Goal: Task Accomplishment & Management: Use online tool/utility

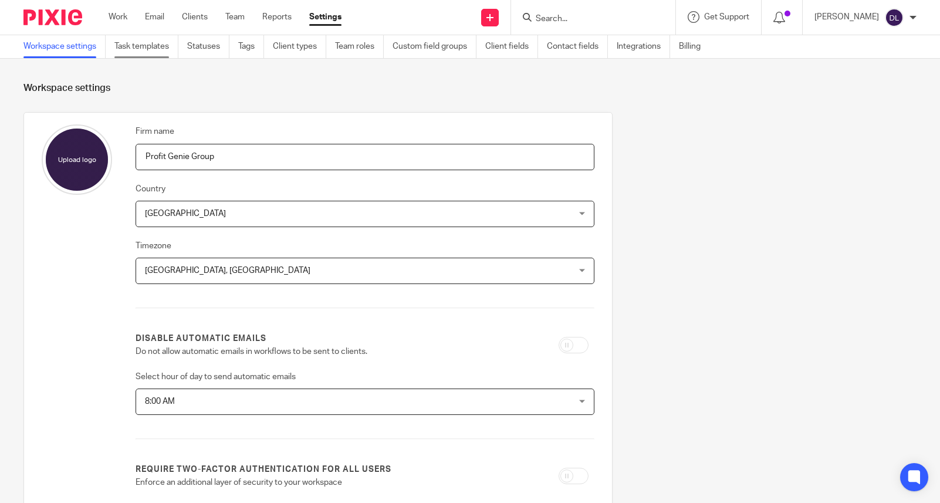
click at [153, 50] on link "Task templates" at bounding box center [146, 46] width 64 height 23
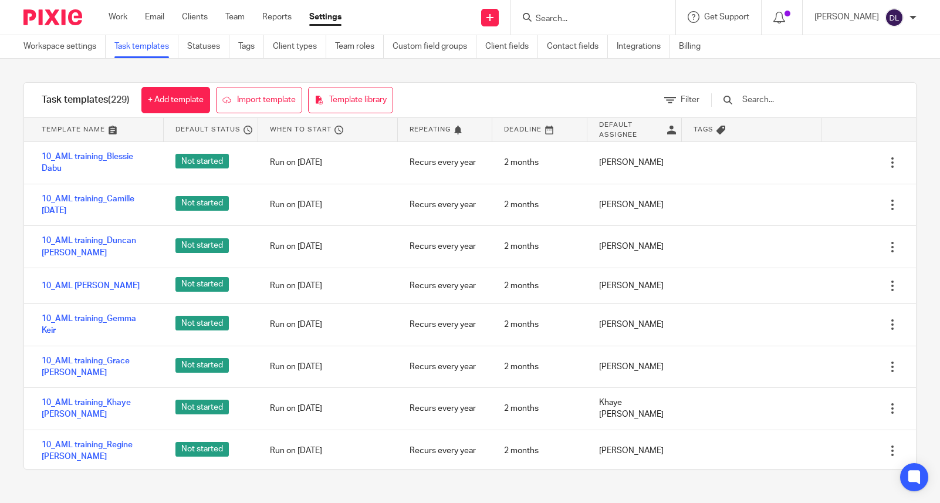
click at [779, 99] on input "text" at bounding box center [809, 99] width 137 height 13
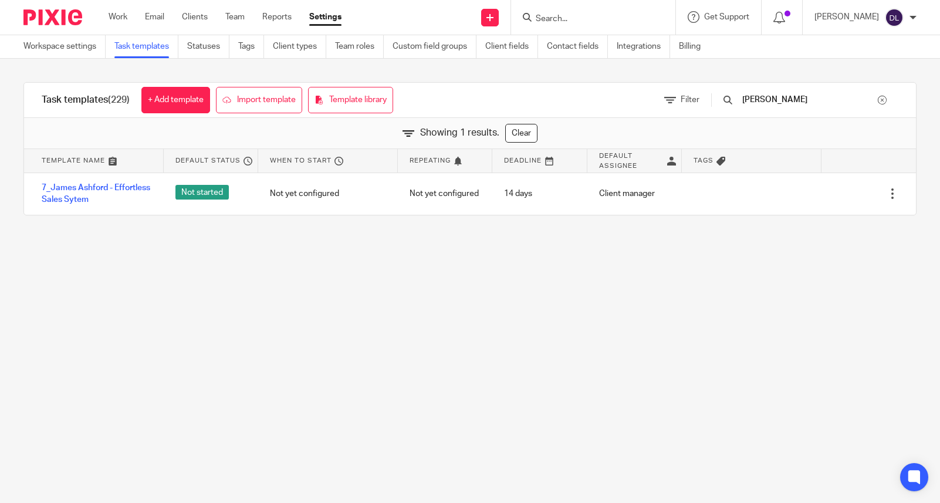
type input "James"
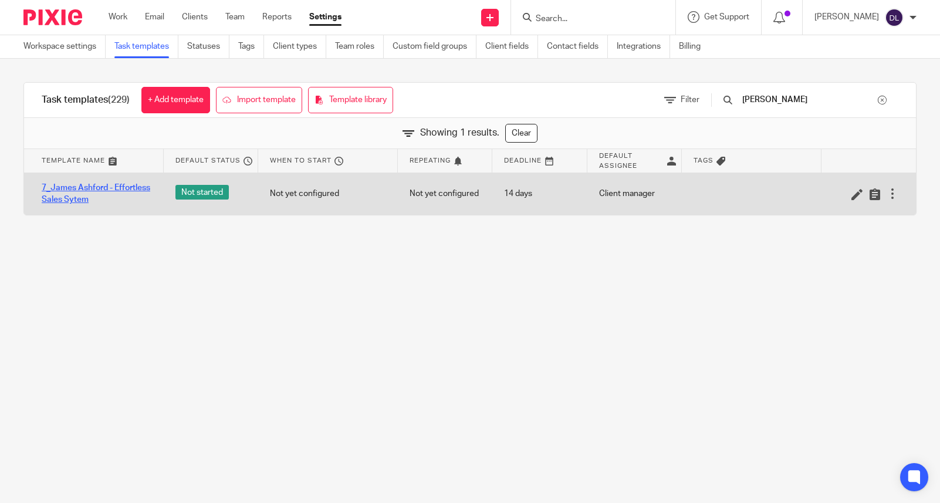
drag, startPoint x: 779, startPoint y: 99, endPoint x: 82, endPoint y: 202, distance: 704.9
click at [82, 202] on link "7_James Ashford - Effortless Sales Sytem" at bounding box center [97, 194] width 110 height 24
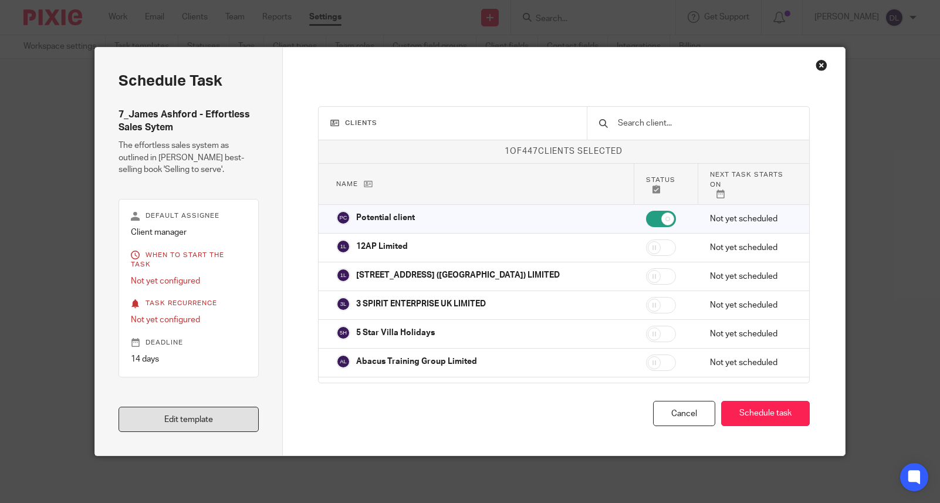
click at [199, 418] on link "Edit template" at bounding box center [189, 419] width 140 height 25
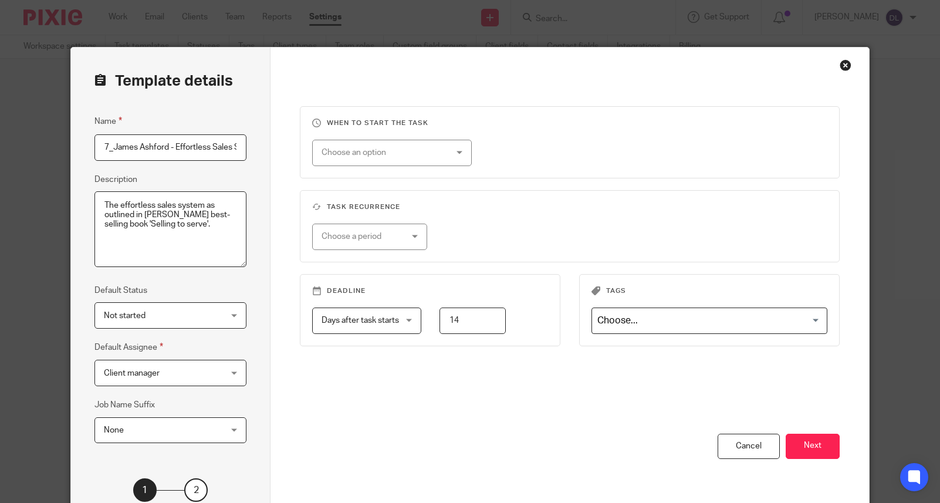
scroll to position [0, 25]
click at [809, 449] on button "Next" at bounding box center [813, 446] width 54 height 25
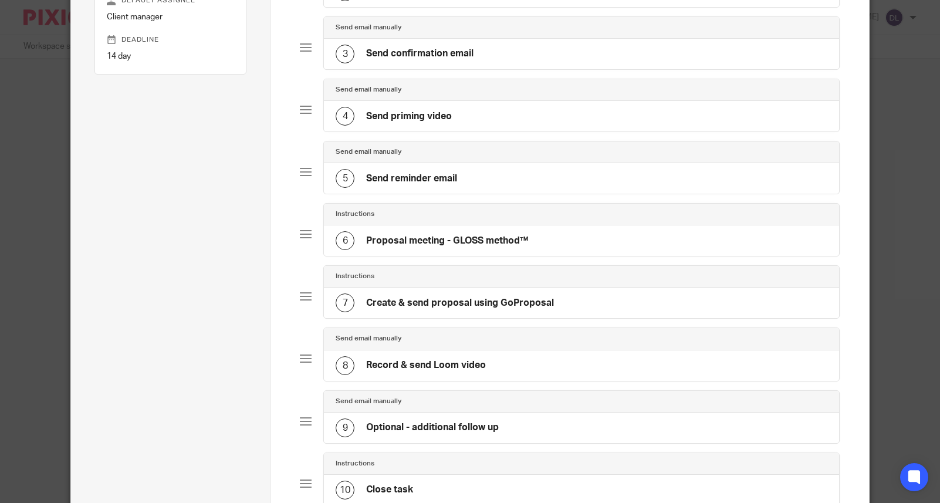
scroll to position [260, 0]
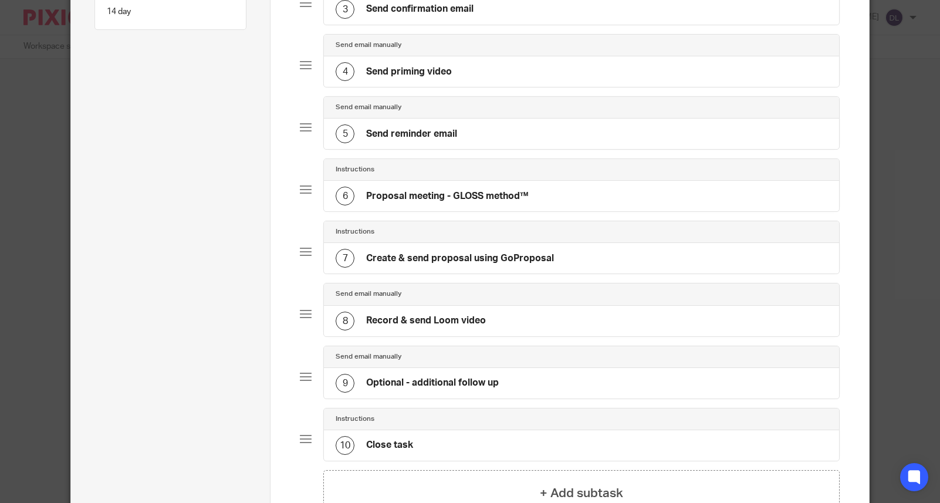
click at [401, 199] on h4 "Proposal meeting - GLOSS method™" at bounding box center [447, 196] width 163 height 12
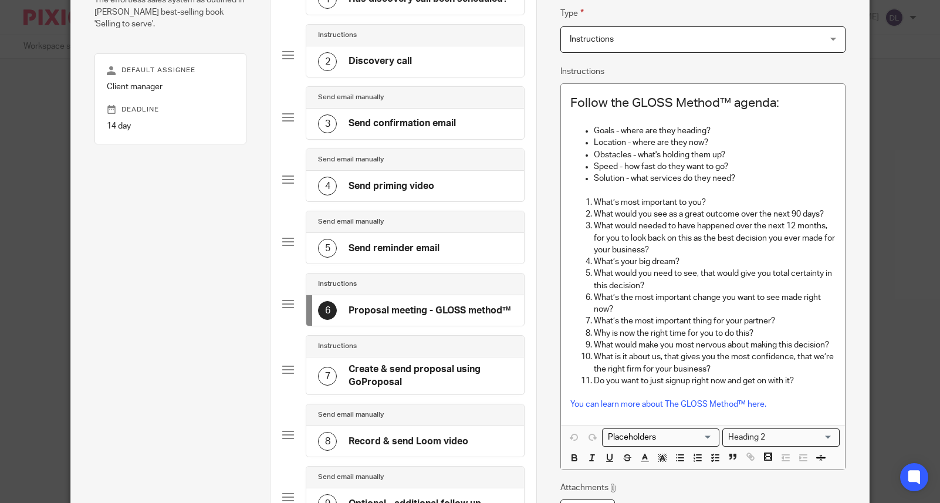
scroll to position [0, 0]
